Goal: Task Accomplishment & Management: Use online tool/utility

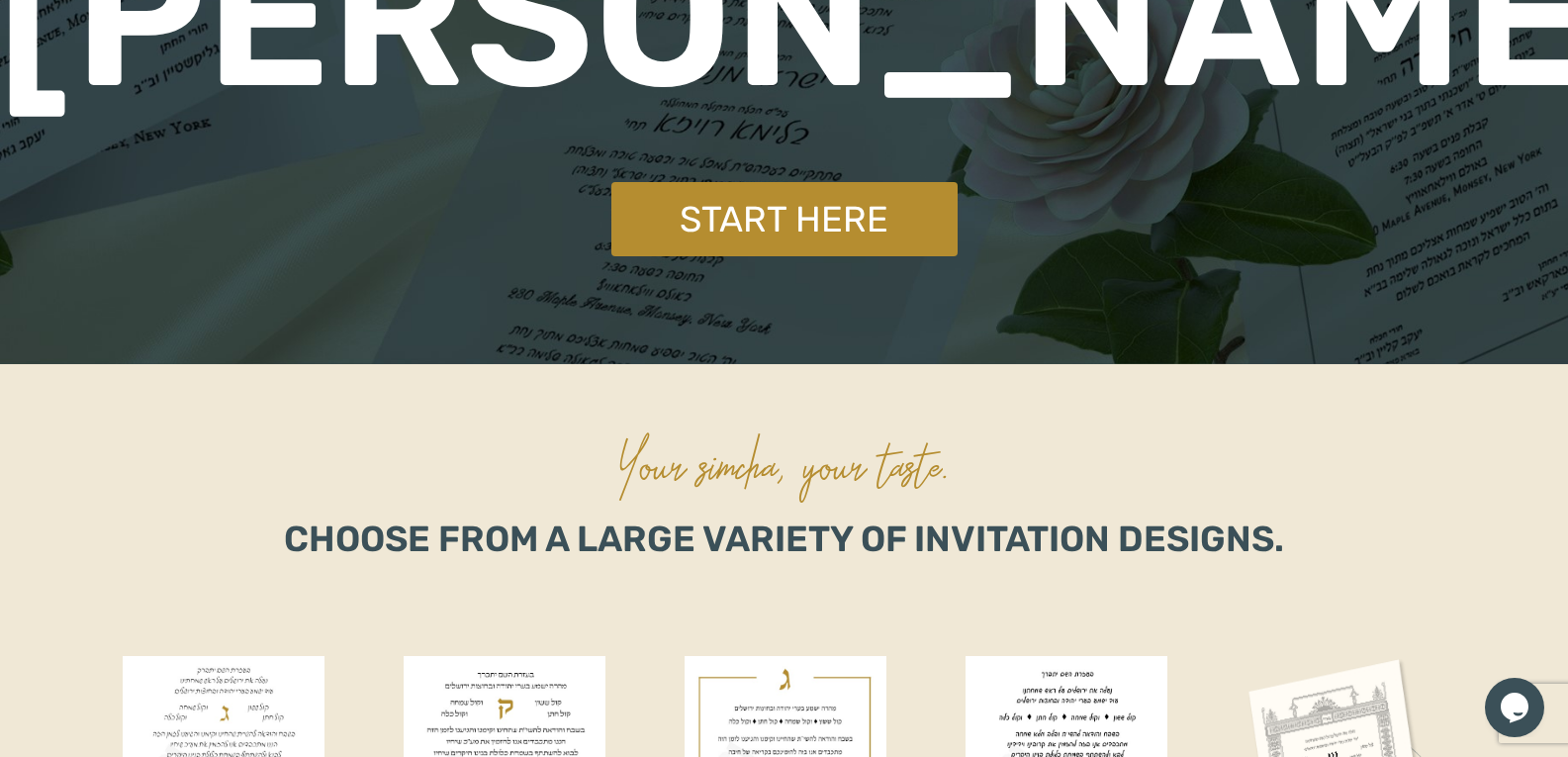
scroll to position [495, 0]
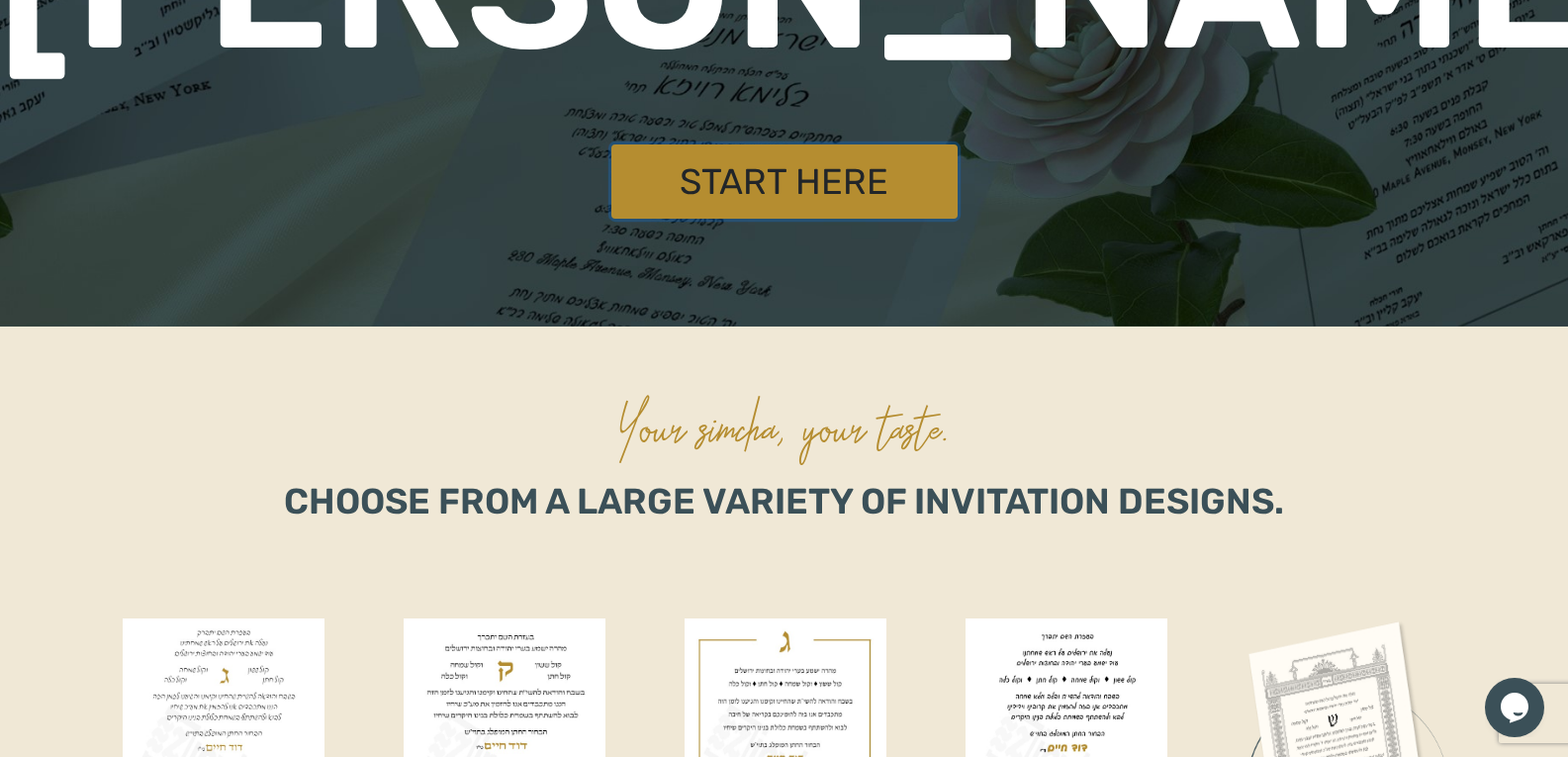
click at [792, 189] on link "Start Here" at bounding box center [784, 182] width 346 height 74
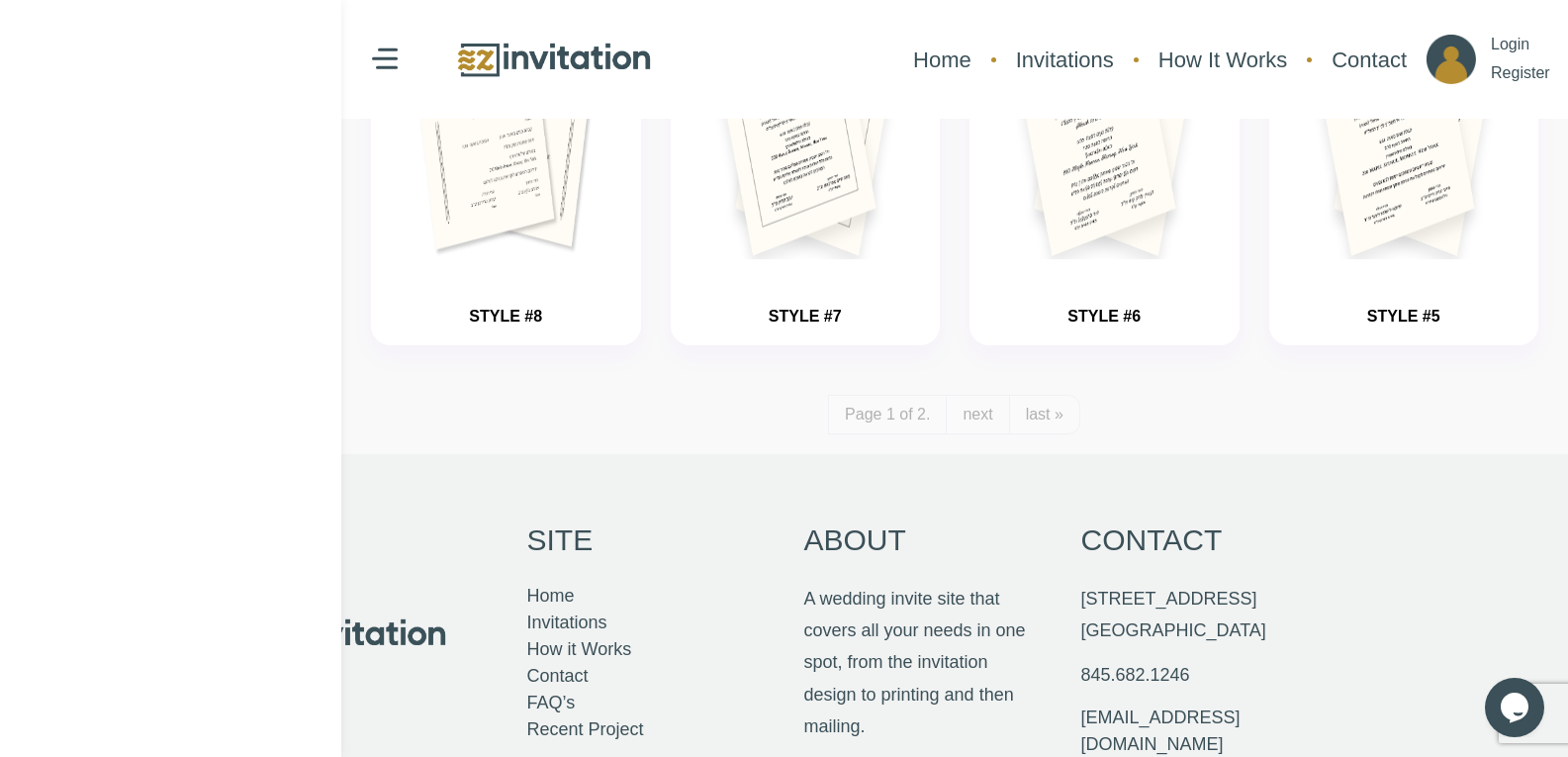
scroll to position [2375, 0]
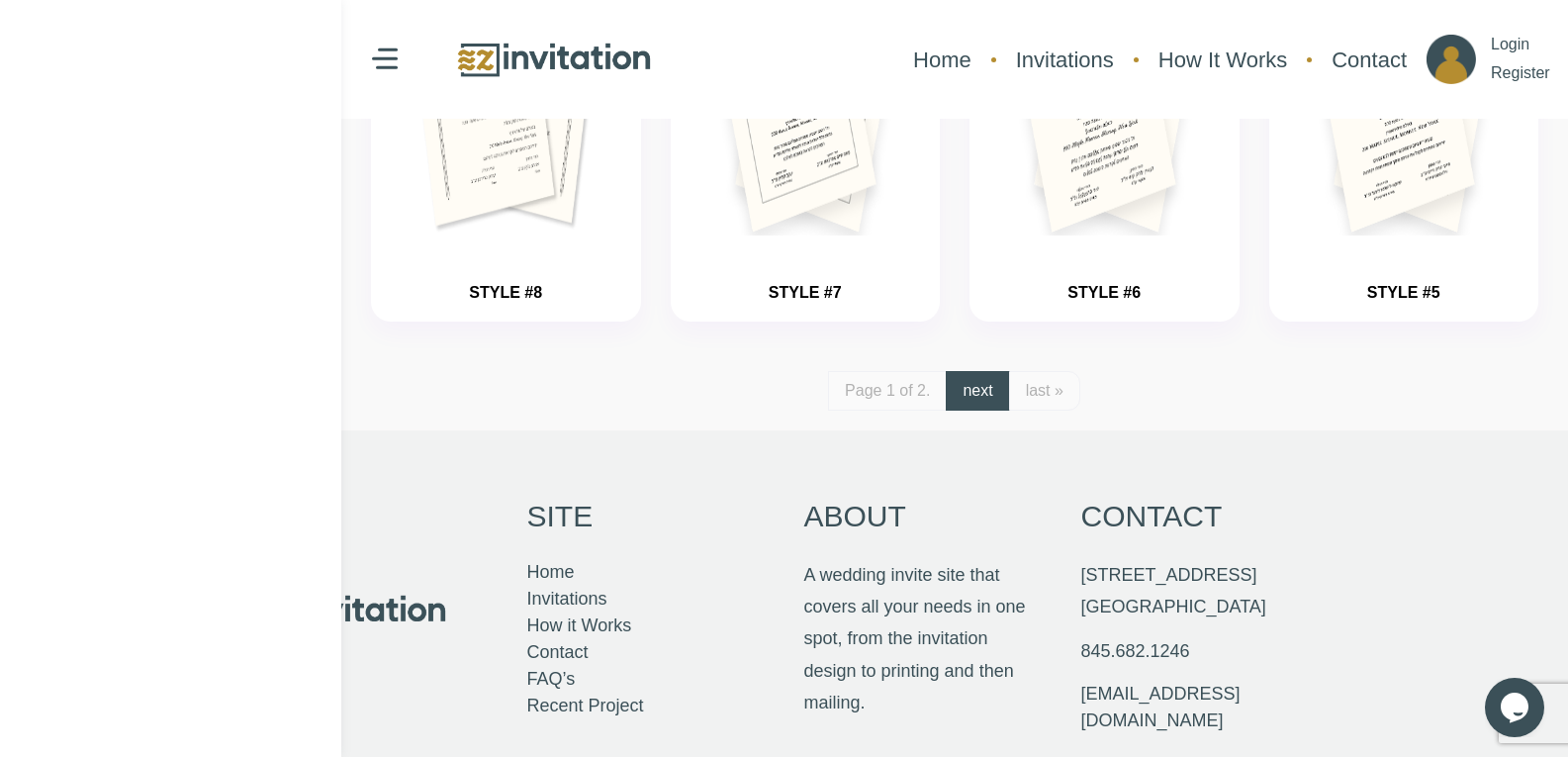
click at [994, 394] on link "next" at bounding box center [977, 391] width 63 height 40
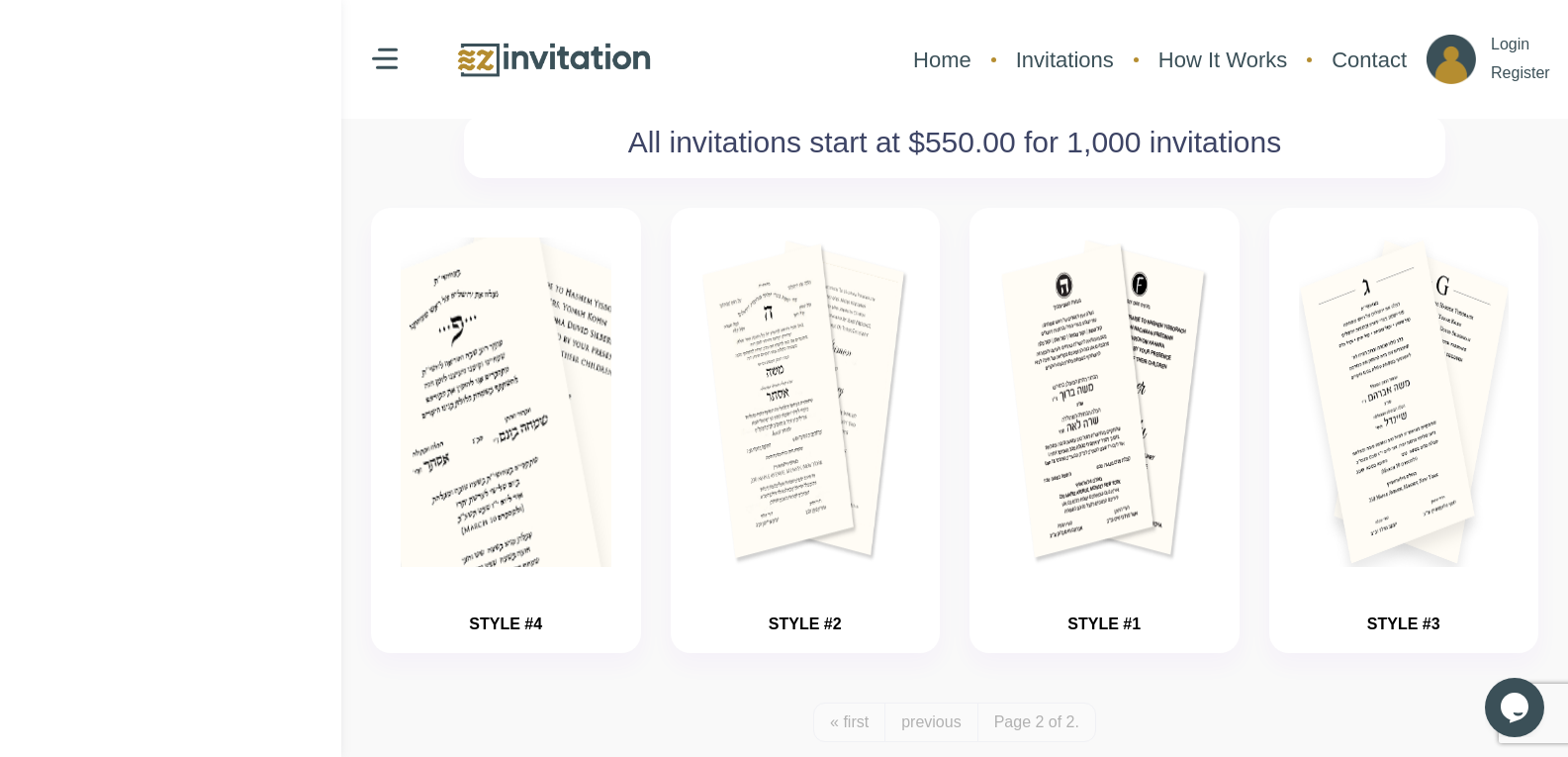
scroll to position [99, 0]
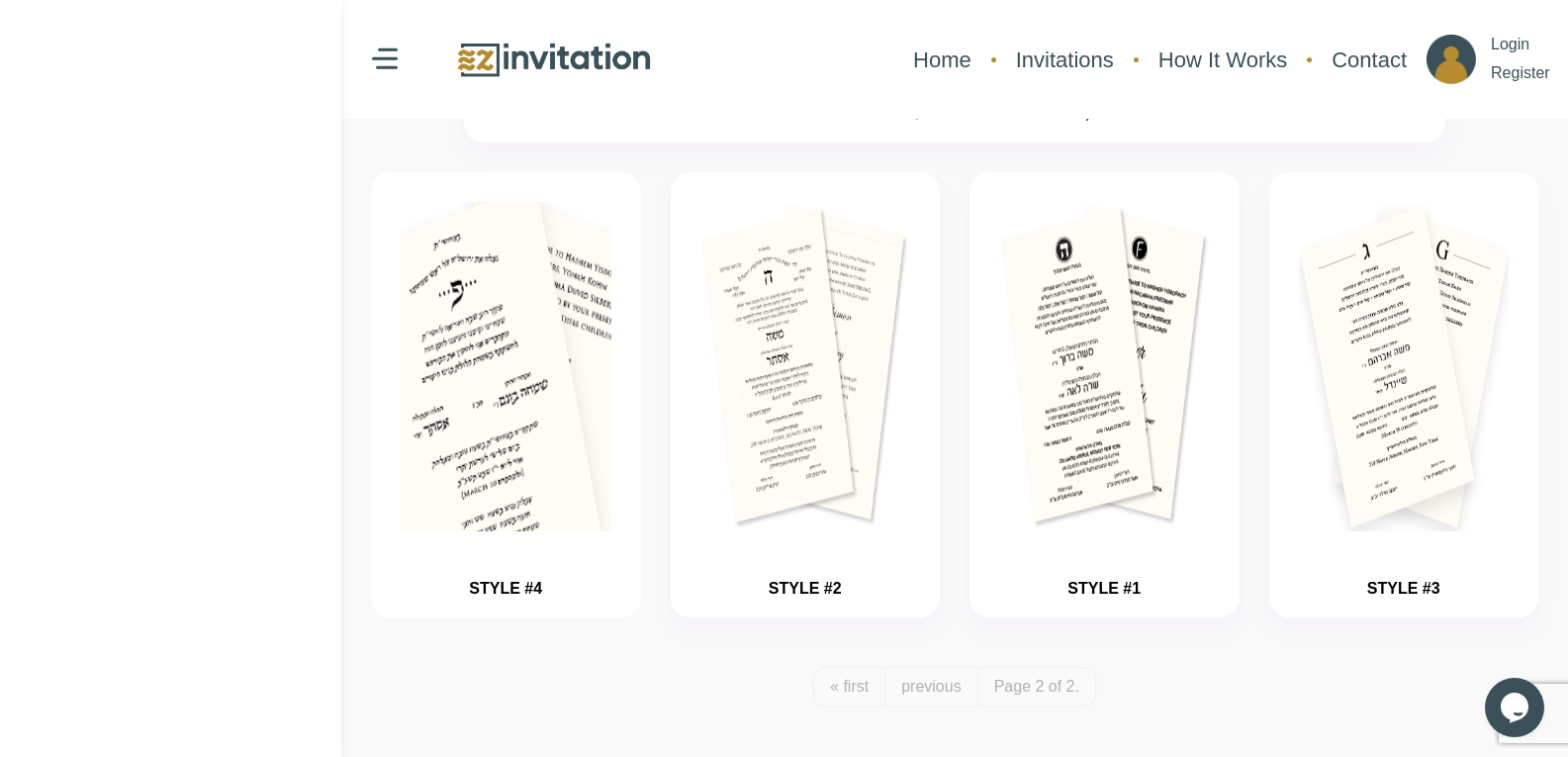
click at [535, 451] on img "button" at bounding box center [506, 427] width 315 height 495
